Goal: Information Seeking & Learning: Learn about a topic

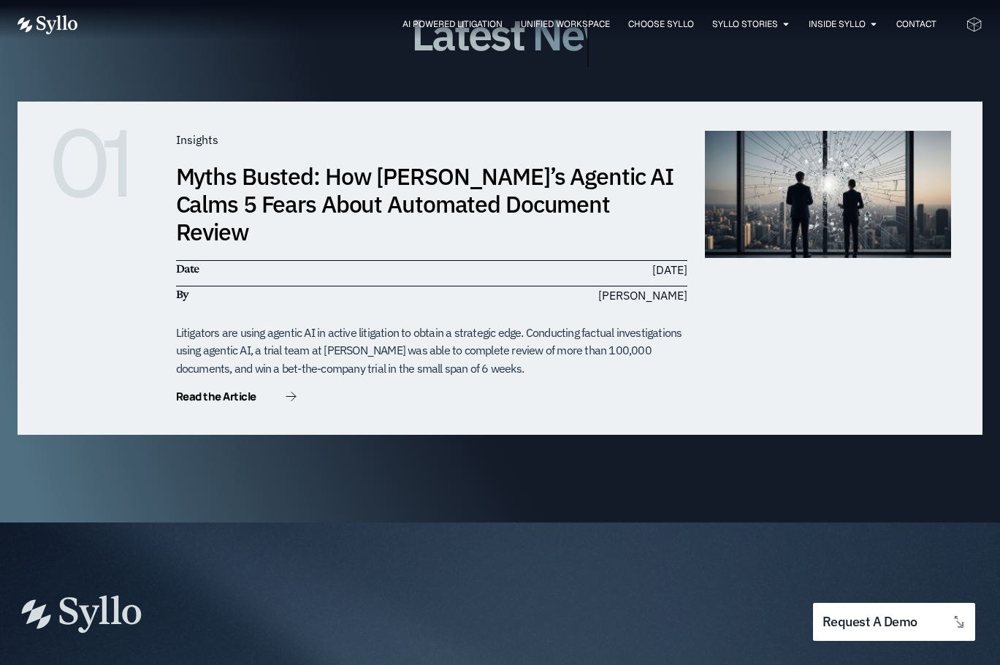
scroll to position [4512, 0]
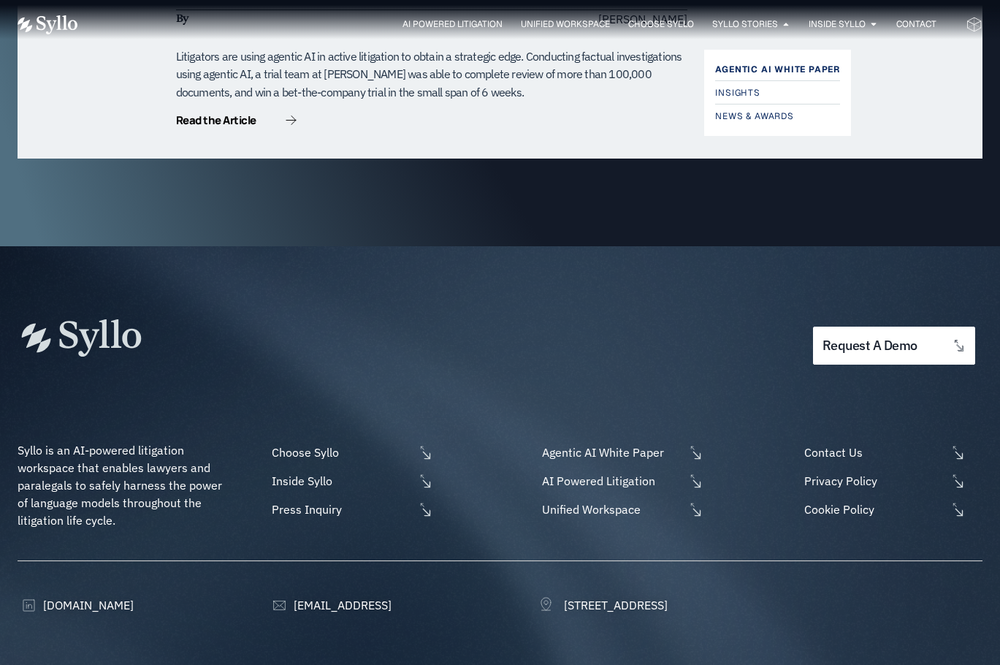
click at [776, 70] on span "Agentic AI White Paper" at bounding box center [777, 70] width 125 height 18
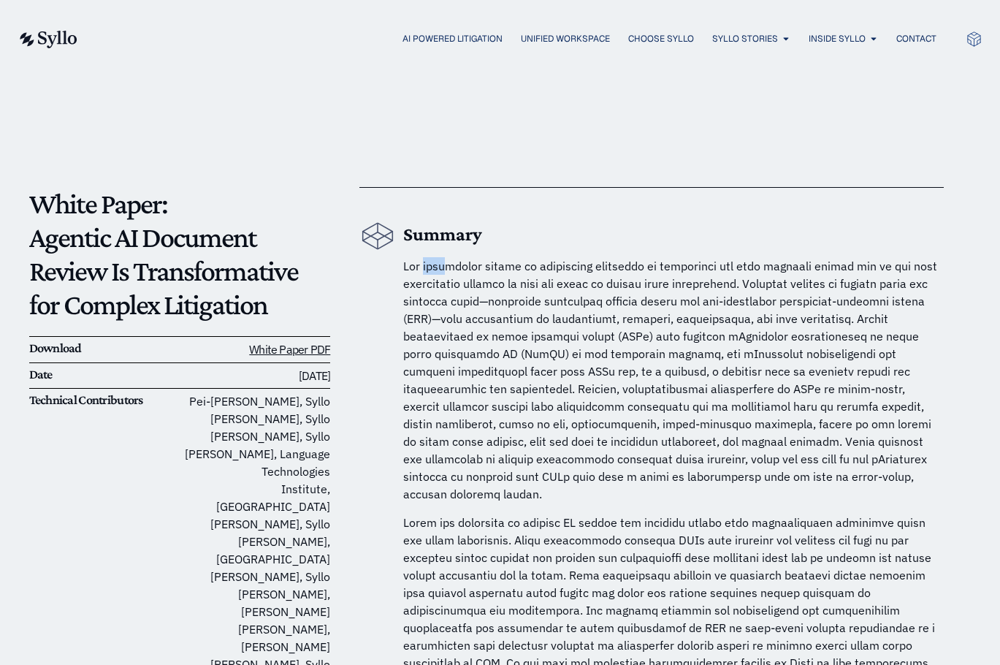
drag, startPoint x: 427, startPoint y: 267, endPoint x: 448, endPoint y: 267, distance: 21.2
click at [448, 267] on span at bounding box center [670, 380] width 534 height 242
drag, startPoint x: 437, startPoint y: 267, endPoint x: 510, endPoint y: 267, distance: 73.8
click at [510, 267] on span at bounding box center [670, 380] width 534 height 242
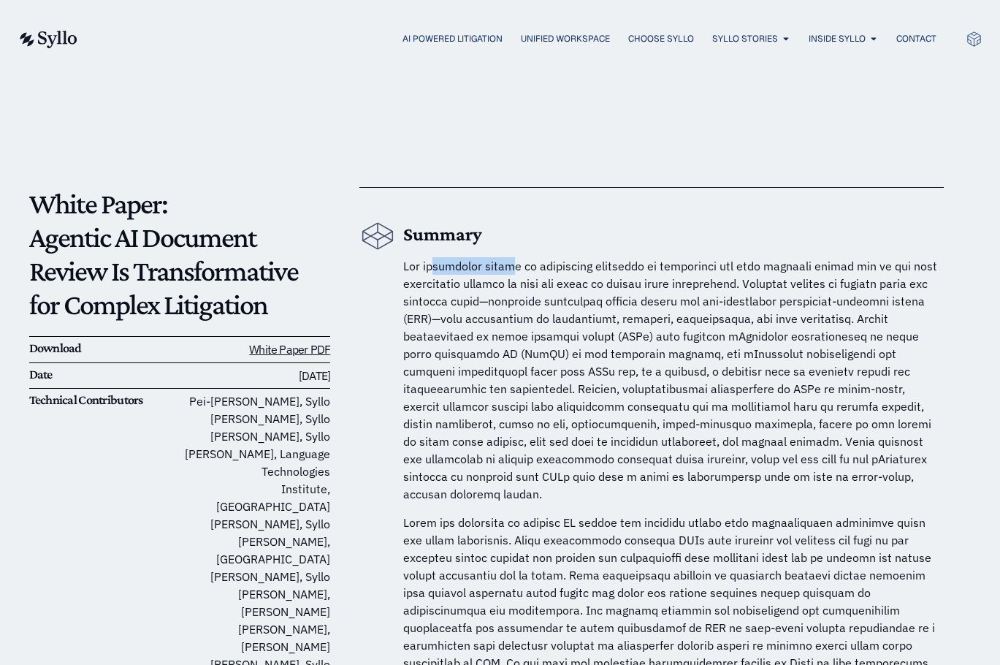
click at [510, 267] on span at bounding box center [670, 380] width 534 height 242
click at [728, 304] on span at bounding box center [670, 380] width 534 height 242
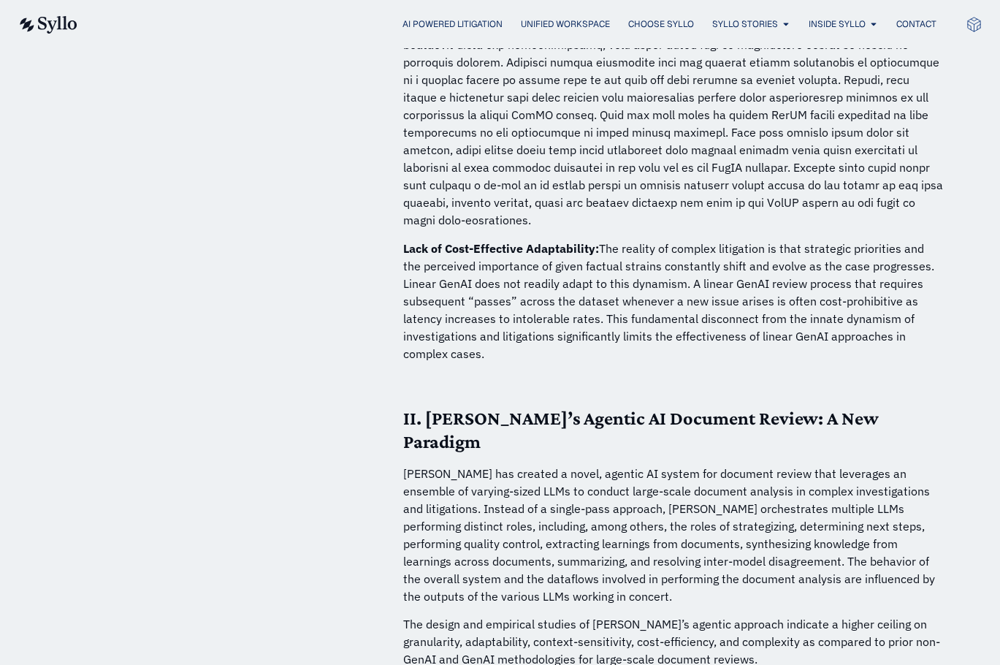
scroll to position [3213, 0]
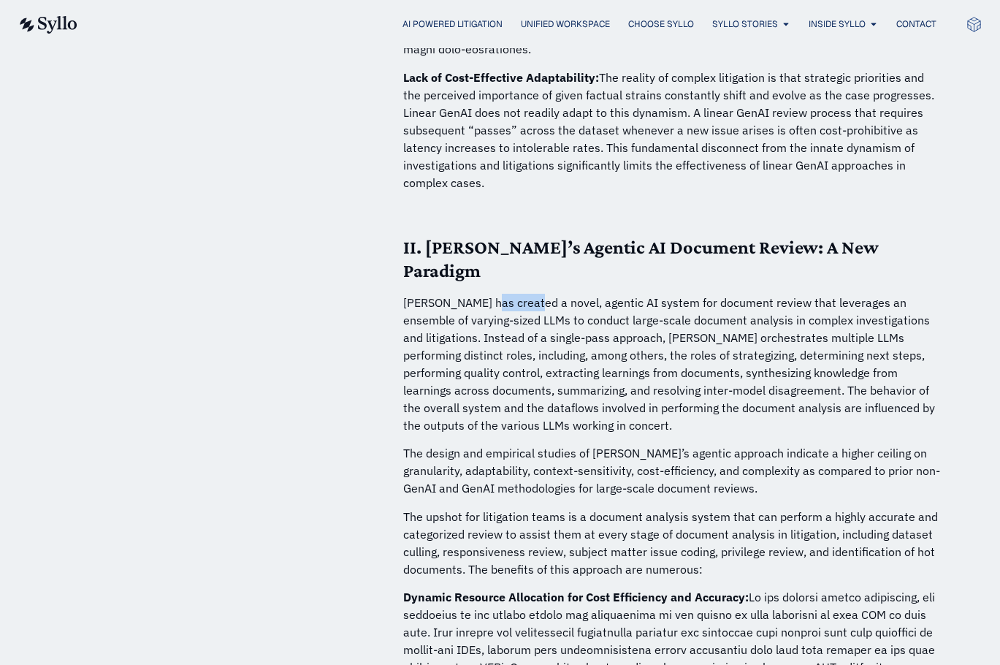
drag, startPoint x: 480, startPoint y: 261, endPoint x: 525, endPoint y: 263, distance: 45.3
click at [525, 294] on p "Syllo has created a novel, agentic AI system for document review that leverages…" at bounding box center [673, 364] width 540 height 140
click at [543, 294] on p "Syllo has created a novel, agentic AI system for document review that leverages…" at bounding box center [673, 364] width 540 height 140
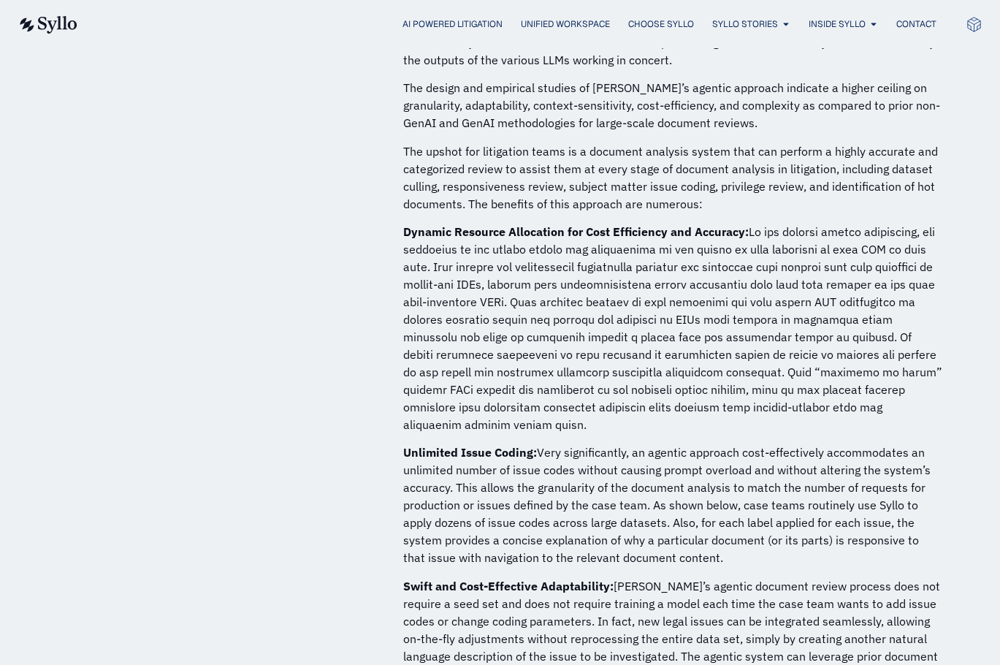
scroll to position [4017, 0]
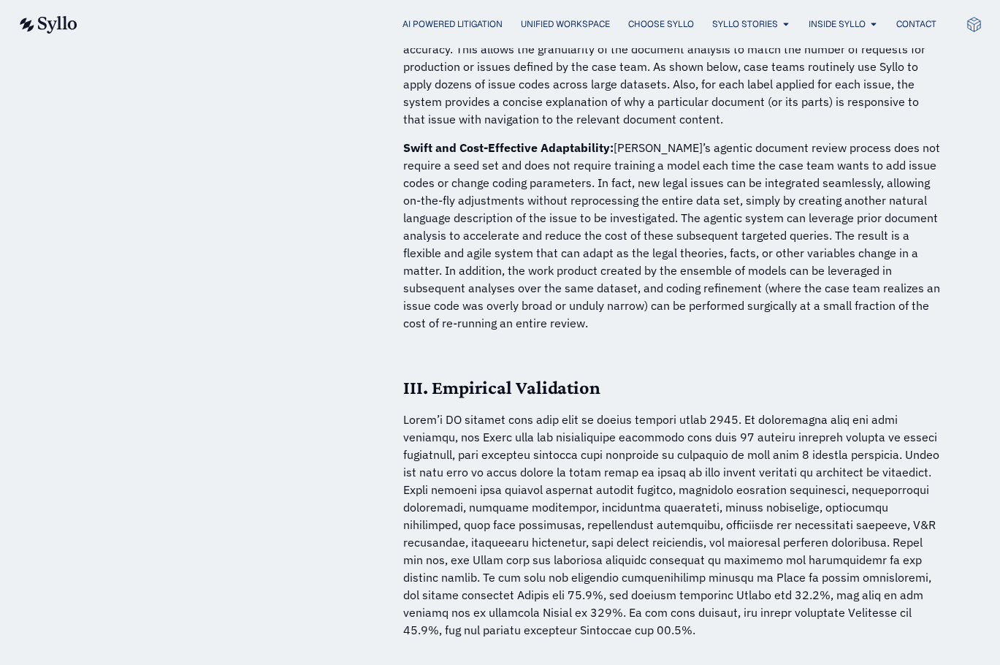
click at [448, 377] on strong "III. Empirical Validation" at bounding box center [501, 387] width 197 height 21
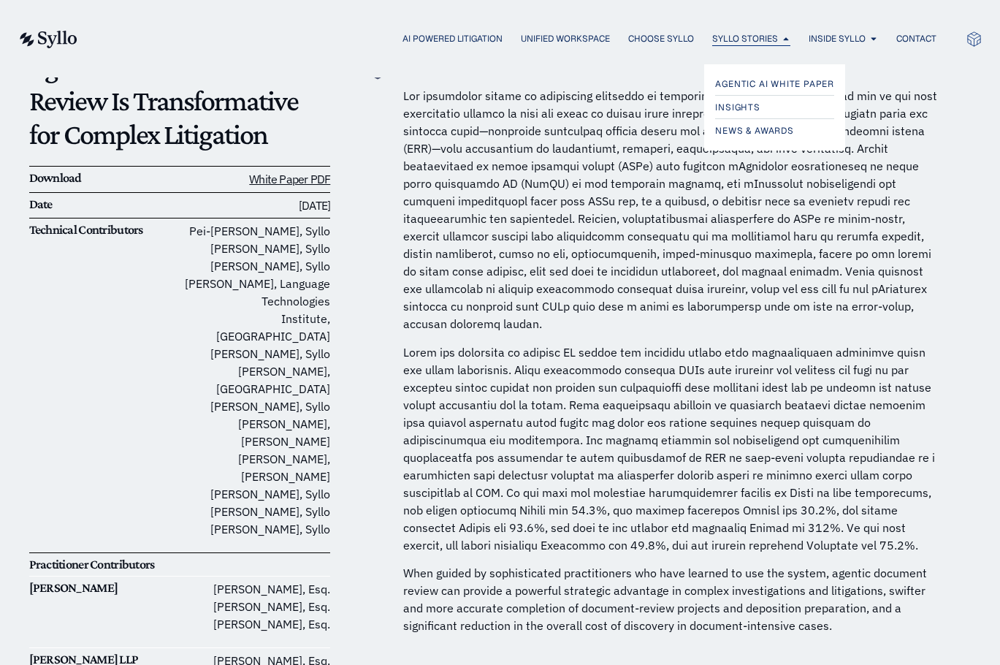
scroll to position [0, 0]
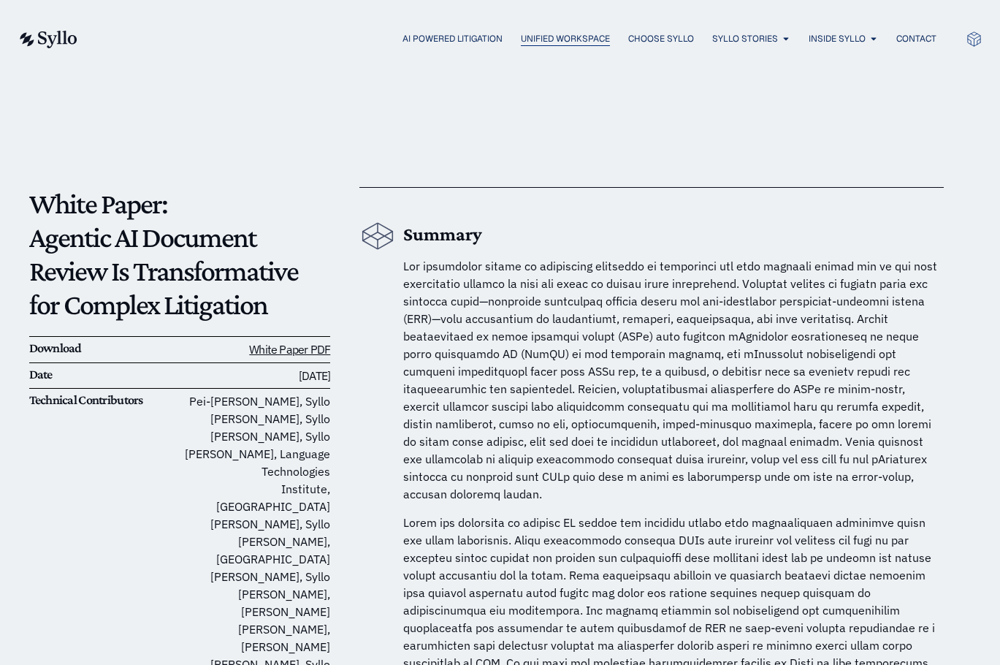
click at [522, 39] on span "Unified Workspace" at bounding box center [565, 38] width 89 height 13
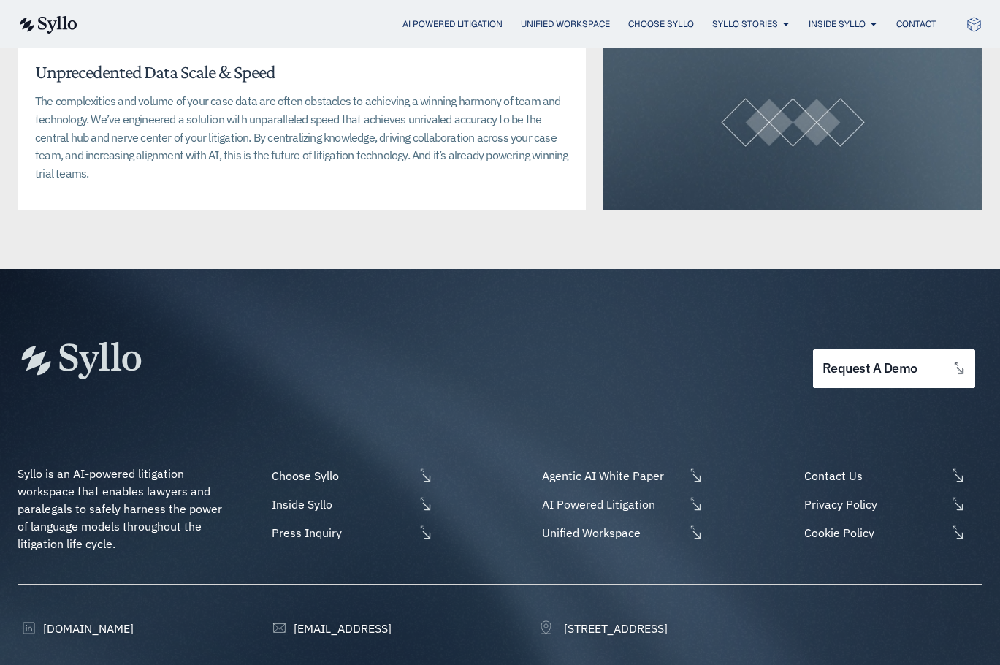
scroll to position [3857, 0]
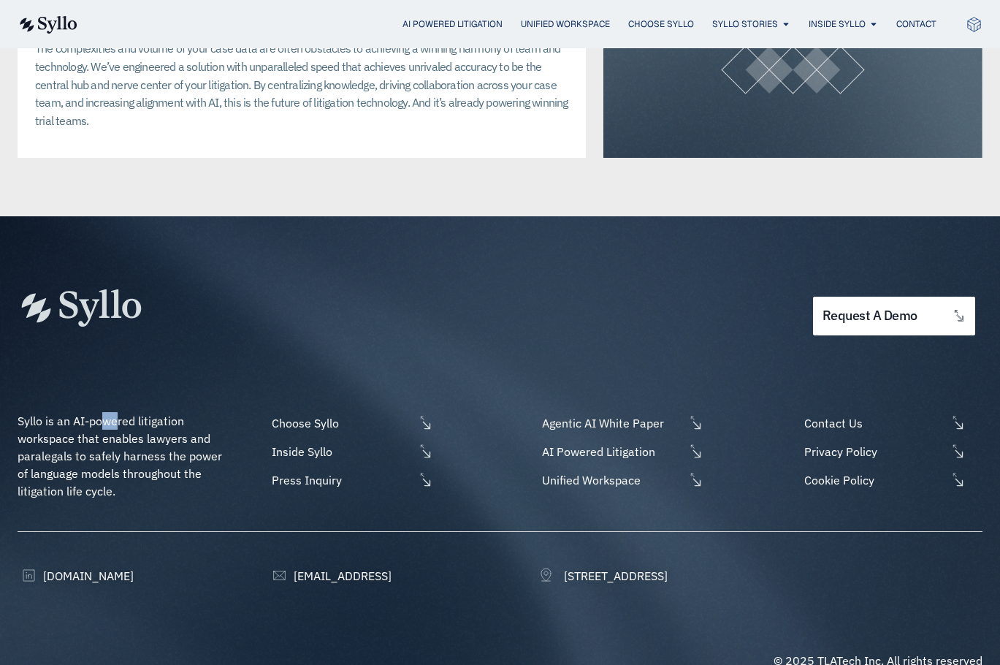
drag, startPoint x: 105, startPoint y: 387, endPoint x: 124, endPoint y: 396, distance: 20.9
click at [123, 412] on p "Syllo is an AI-powered litigation workspace that enables lawyers and paralegals…" at bounding box center [125, 456] width 214 height 88
click at [124, 413] on span "Syllo is an AI-powered litigation workspace that enables lawyers and paralegals…" at bounding box center [121, 455] width 207 height 85
click at [137, 413] on span "Syllo is an AI-powered litigation workspace that enables lawyers and paralegals…" at bounding box center [121, 455] width 207 height 85
